Goal: Check status: Check status

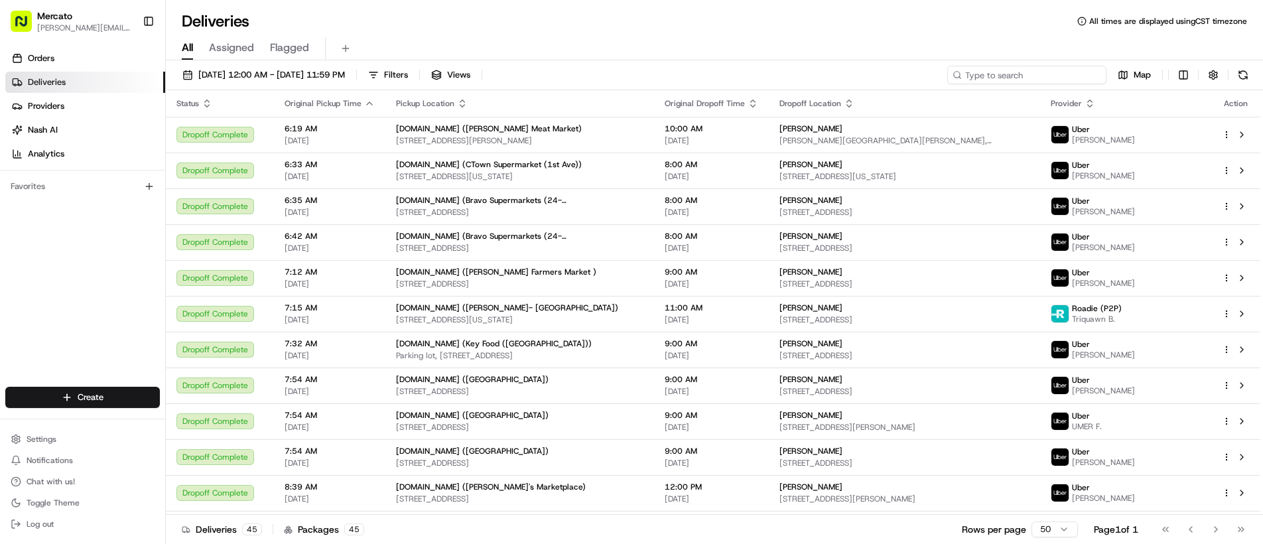
click at [1016, 76] on input at bounding box center [1026, 75] width 159 height 19
paste input "job_ePmvMSTsjjKQ5WmCTFPbMB"
type input "job_ePmvMSTsjjKQ5WmCTFPbMB"
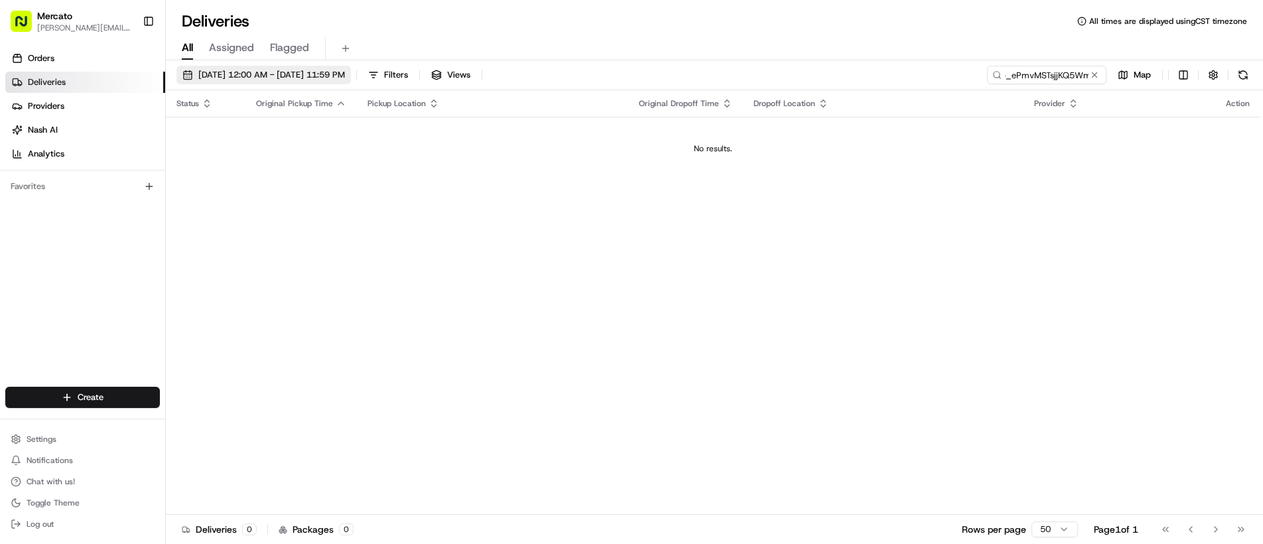
click at [243, 79] on span "[DATE] 12:00 AM - [DATE] 11:59 PM" at bounding box center [271, 75] width 147 height 12
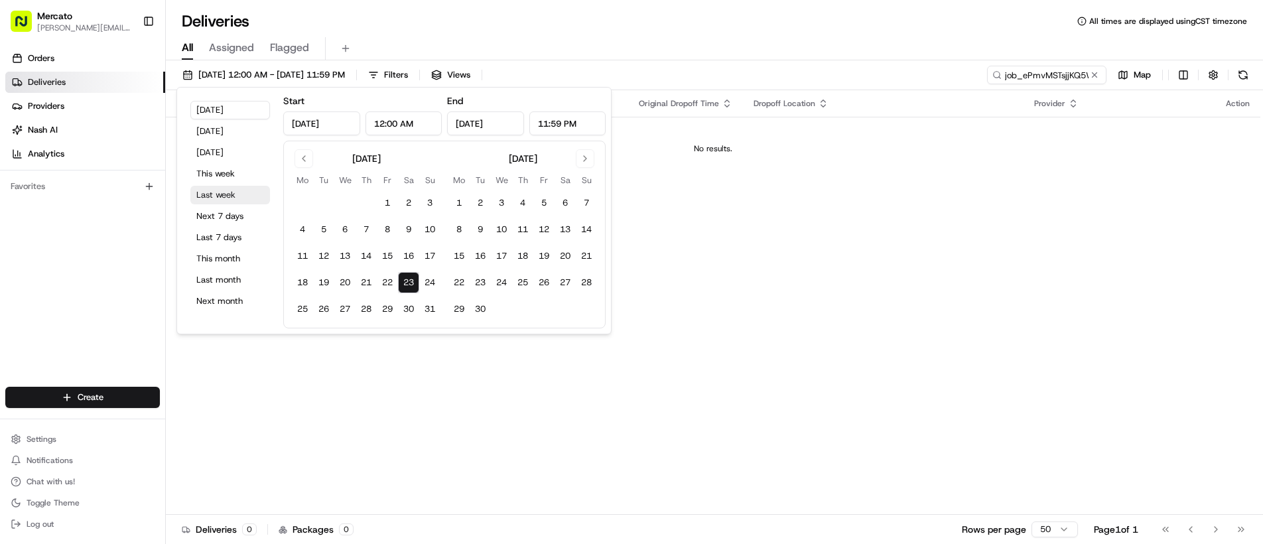
click at [229, 195] on button "Last week" at bounding box center [230, 195] width 80 height 19
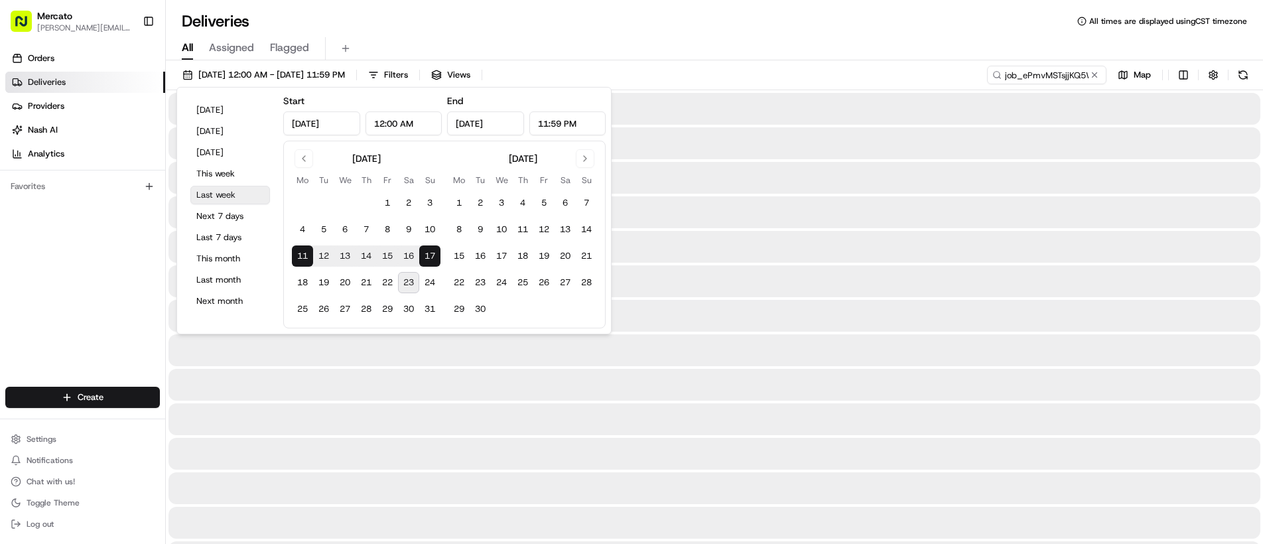
type input "Aug 11, 2025"
type input "Aug 17, 2025"
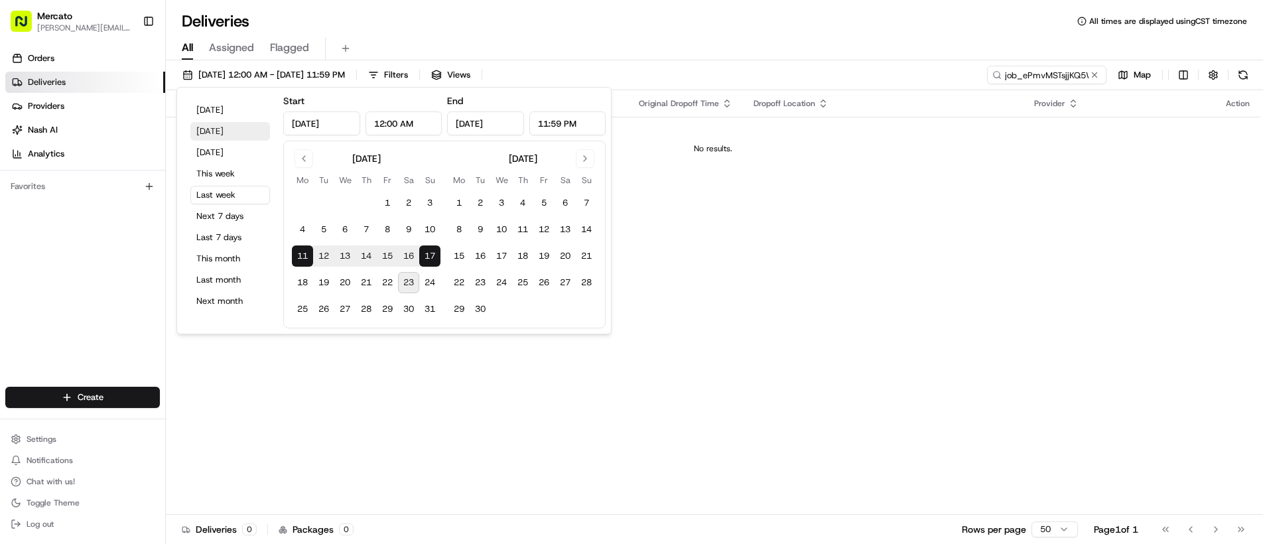
click at [209, 131] on button "Yesterday" at bounding box center [230, 131] width 80 height 19
type input "Aug 22, 2025"
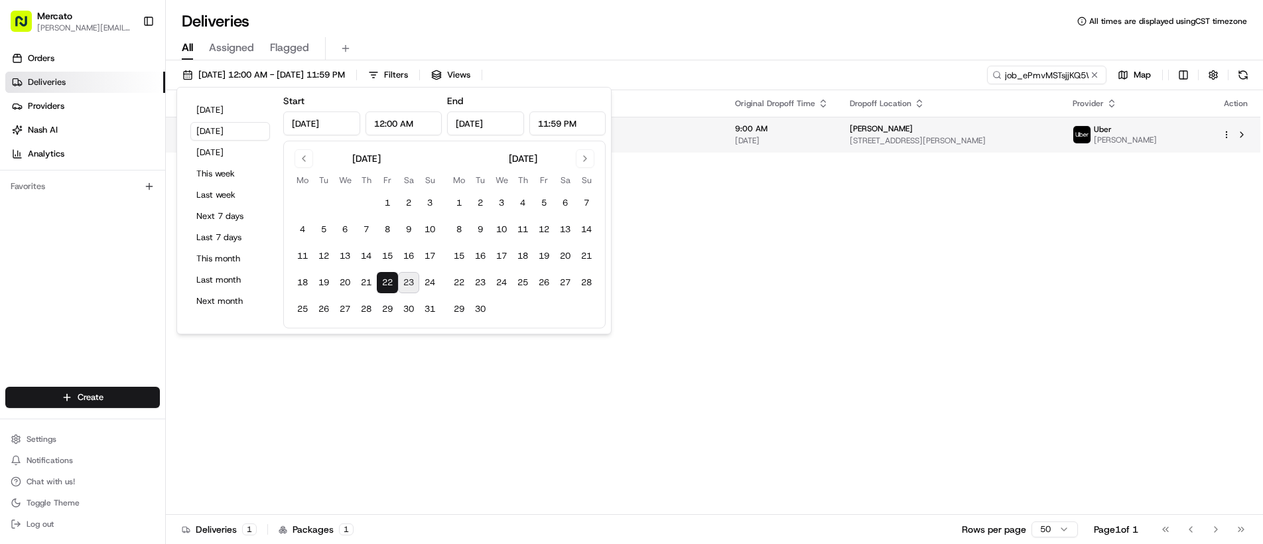
click at [909, 127] on div "Daniel Nally" at bounding box center [951, 128] width 202 height 11
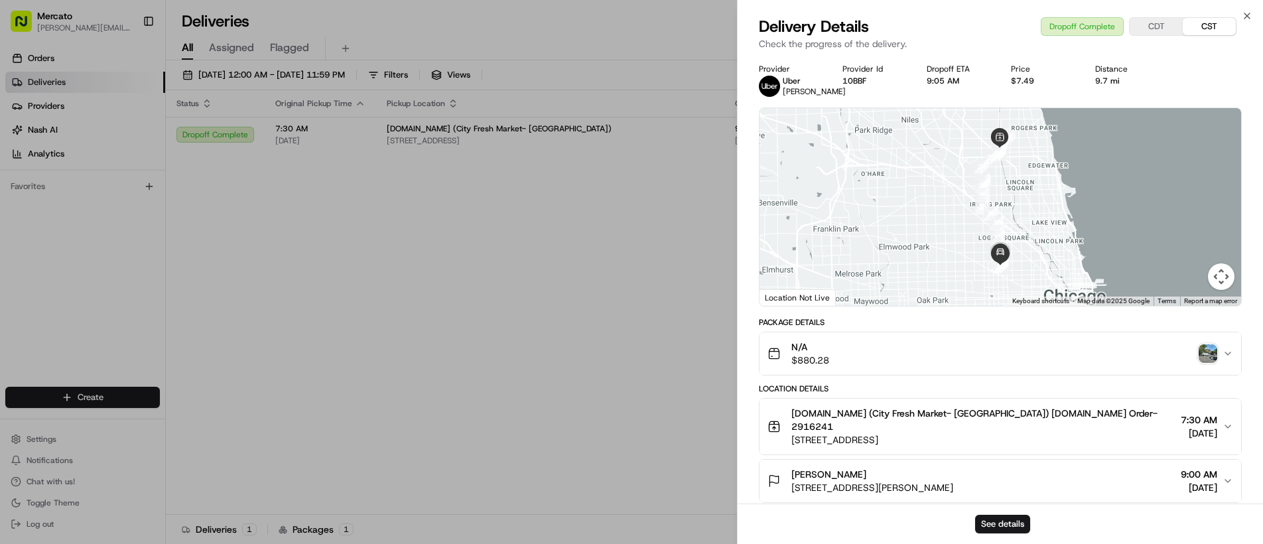
click at [1207, 353] on img "button" at bounding box center [1208, 353] width 19 height 19
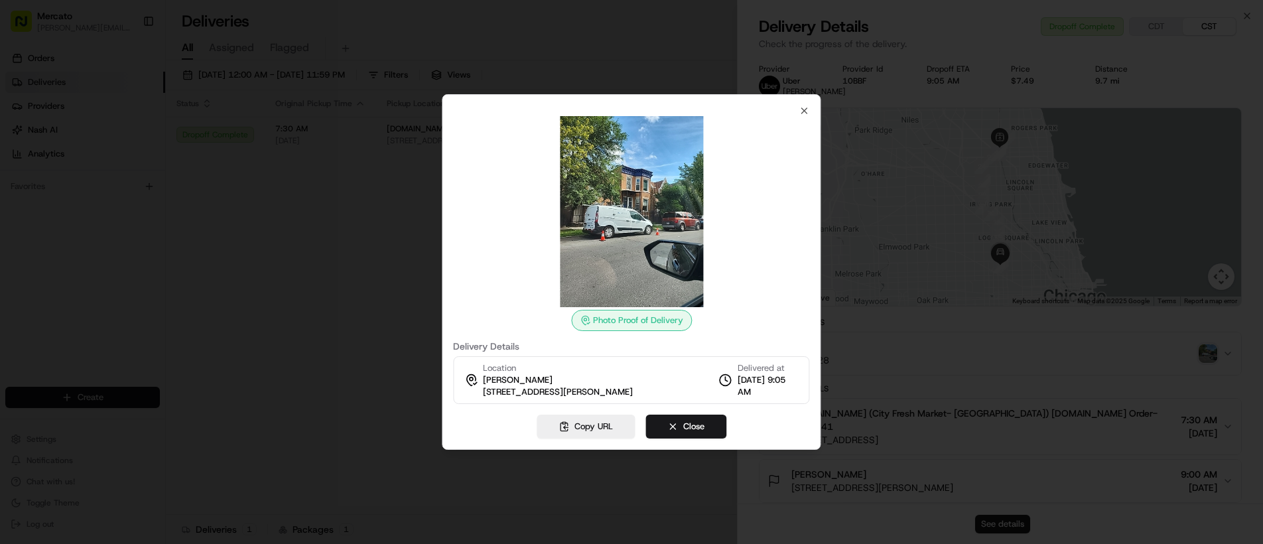
click at [627, 262] on img at bounding box center [631, 211] width 191 height 191
click at [858, 466] on div at bounding box center [631, 272] width 1263 height 544
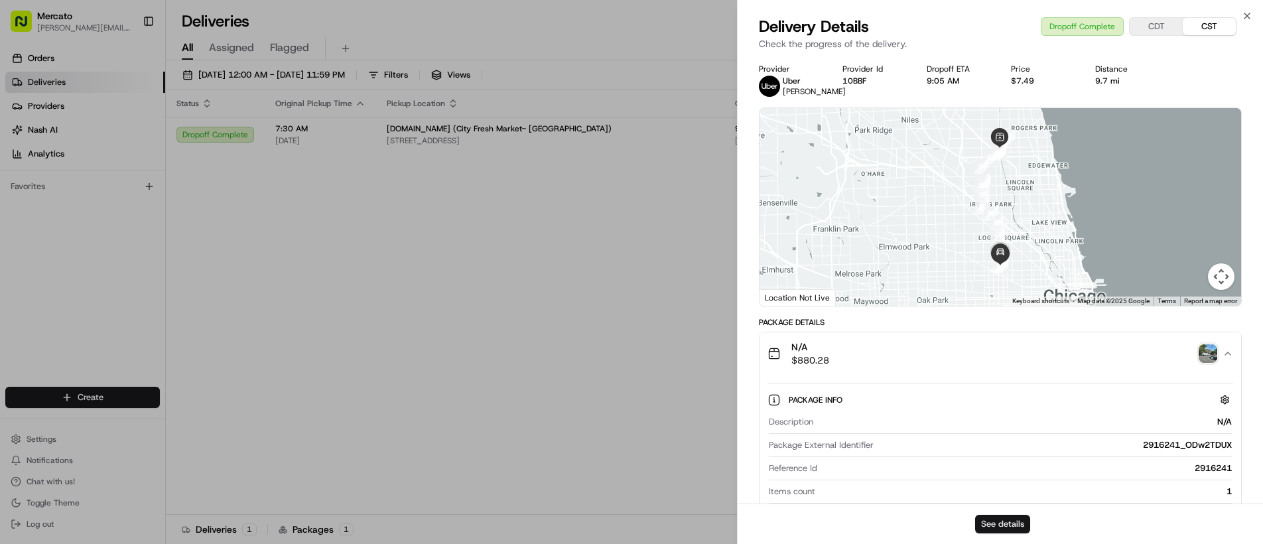
click at [996, 519] on button "See details" at bounding box center [1002, 524] width 55 height 19
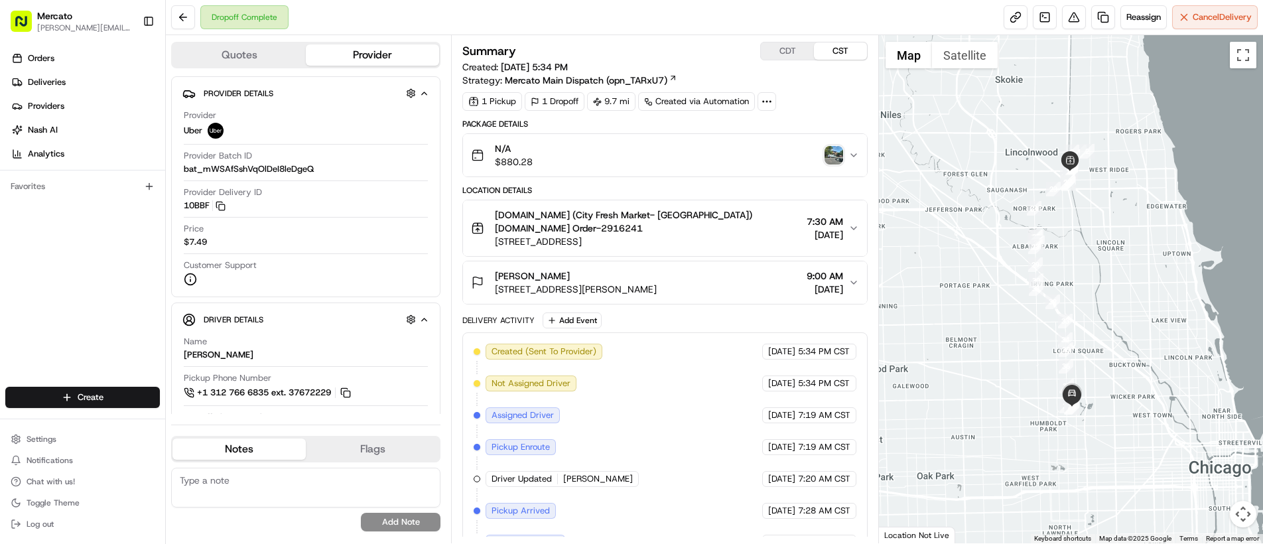
click at [838, 156] on img "button" at bounding box center [834, 155] width 19 height 19
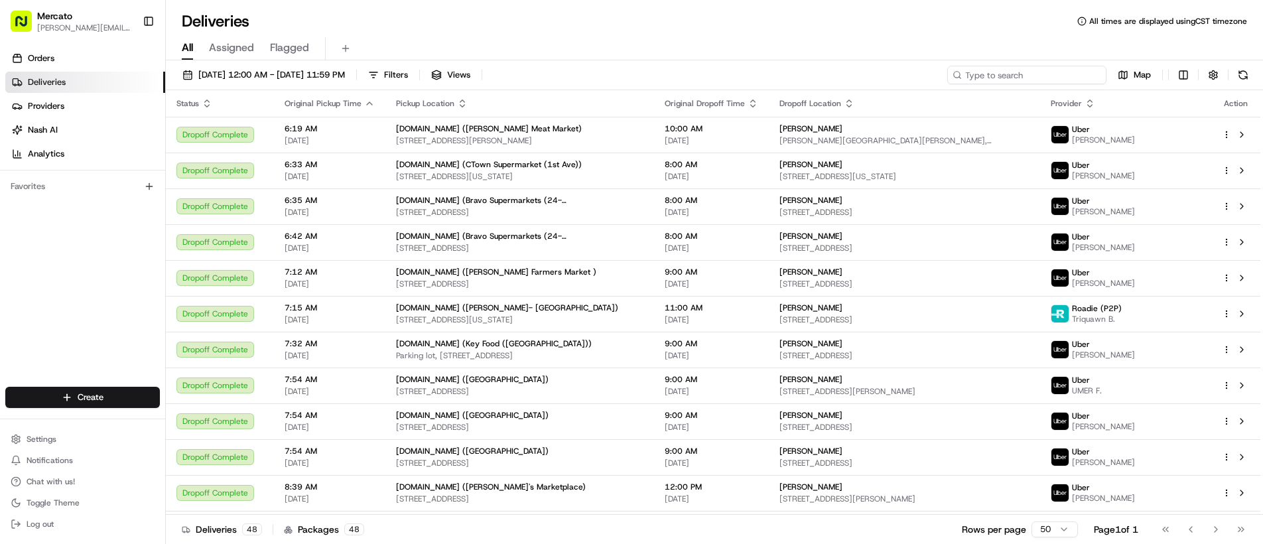
click at [1019, 76] on input at bounding box center [1026, 75] width 159 height 19
paste input "job_kze5WkCUSiT4TWmvqpmbnc"
type input "job_kze5WkCUSiT4TWmvqpmbnc"
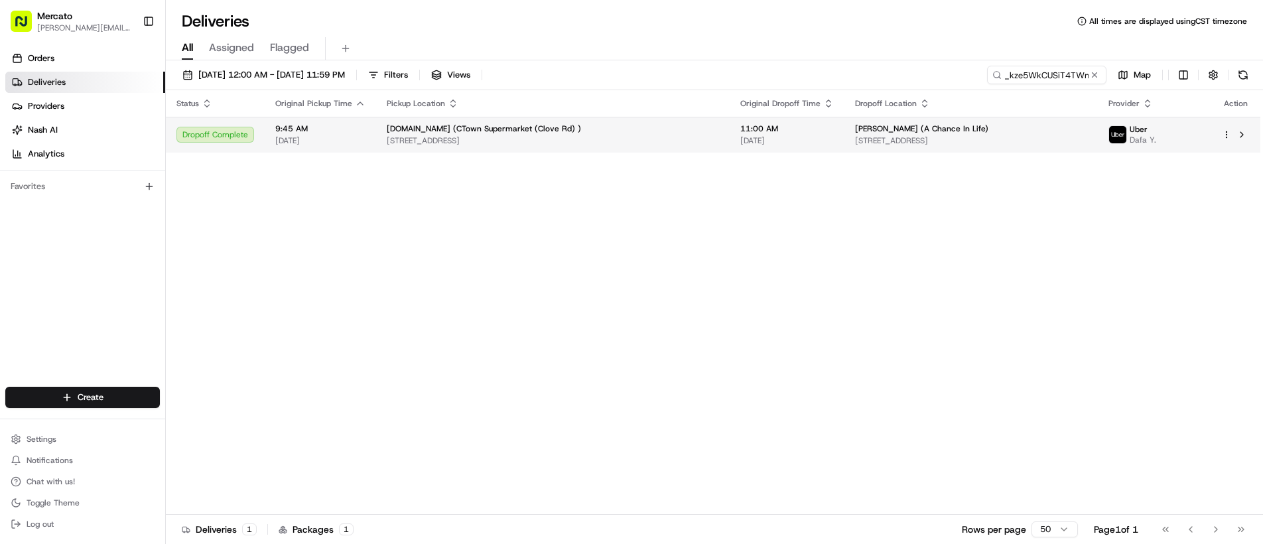
click at [1017, 132] on div "[PERSON_NAME] (A Chance In Life)" at bounding box center [971, 128] width 232 height 11
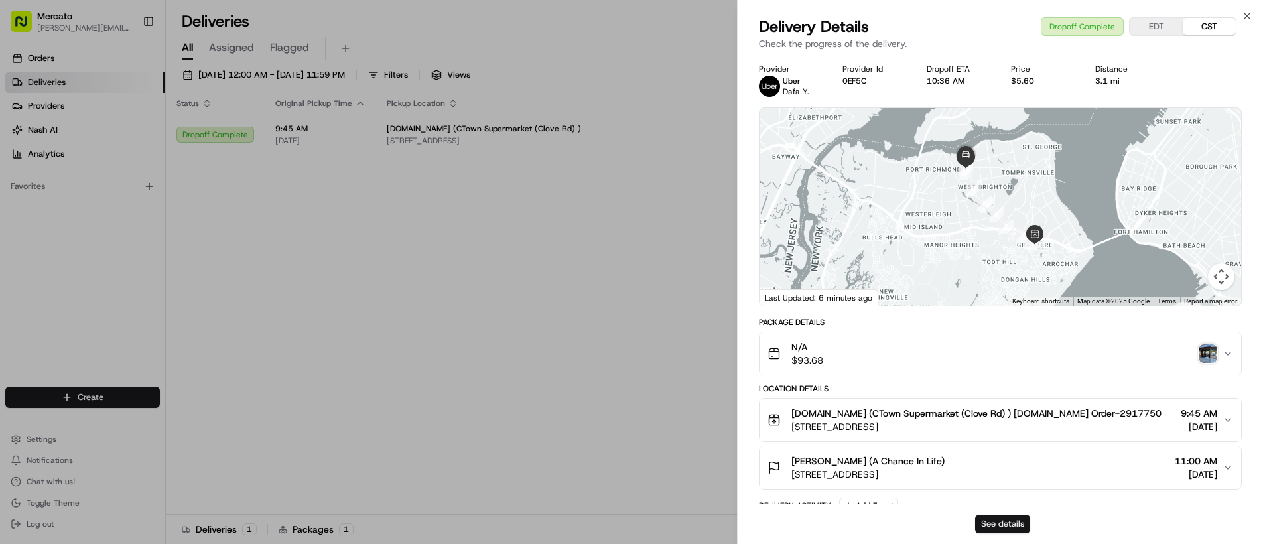
click at [997, 523] on button "See details" at bounding box center [1002, 524] width 55 height 19
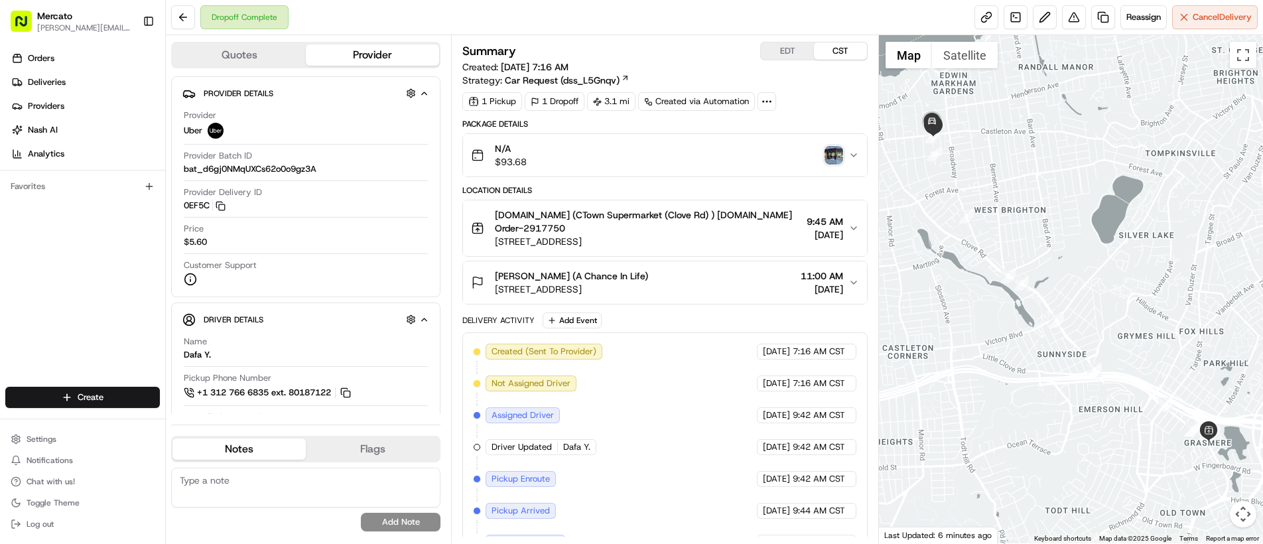
click at [835, 153] on img "button" at bounding box center [834, 155] width 19 height 19
